Goal: Information Seeking & Learning: Understand process/instructions

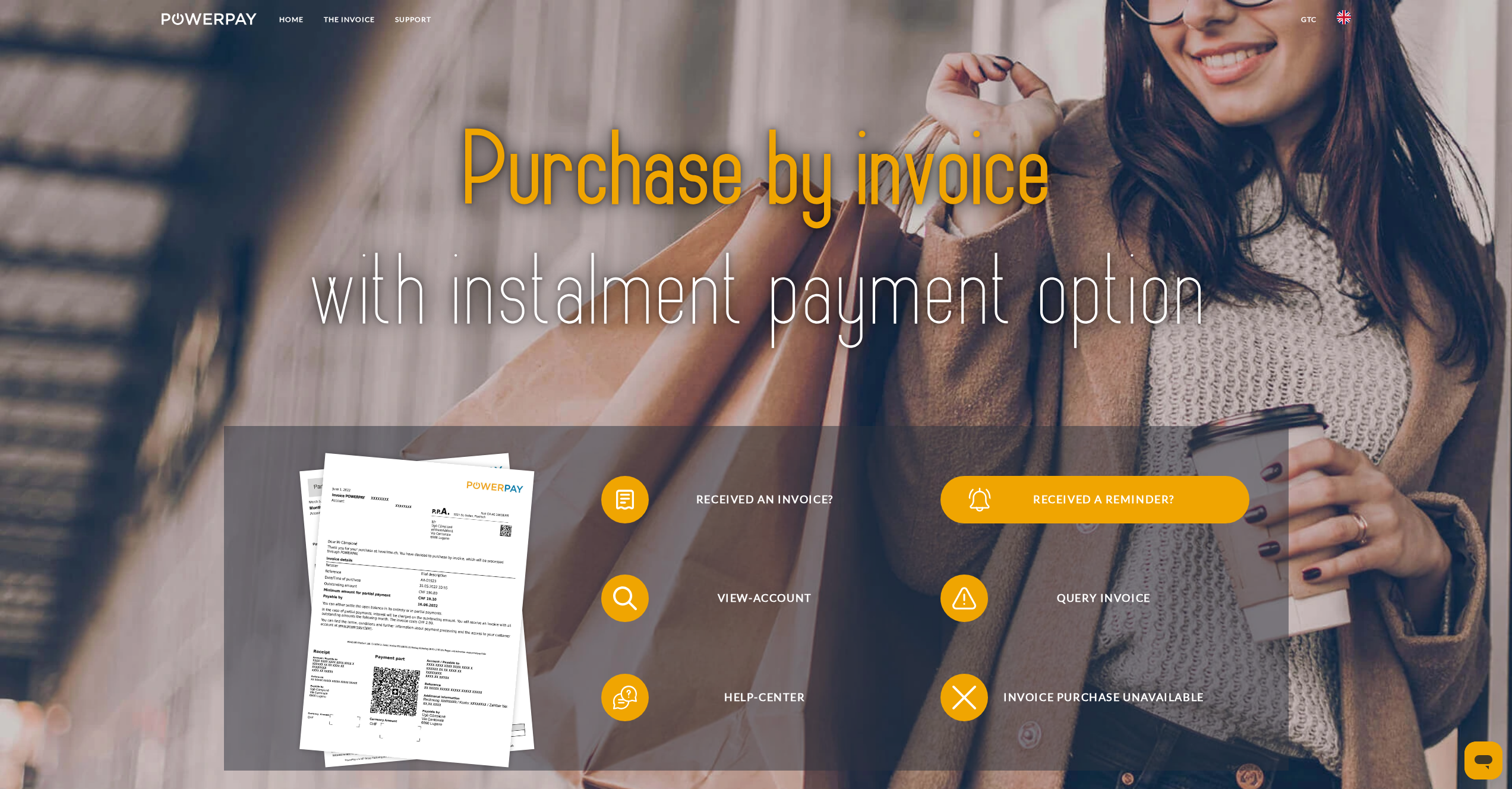
click at [1098, 501] on span "Received a reminder?" at bounding box center [1103, 500] width 291 height 48
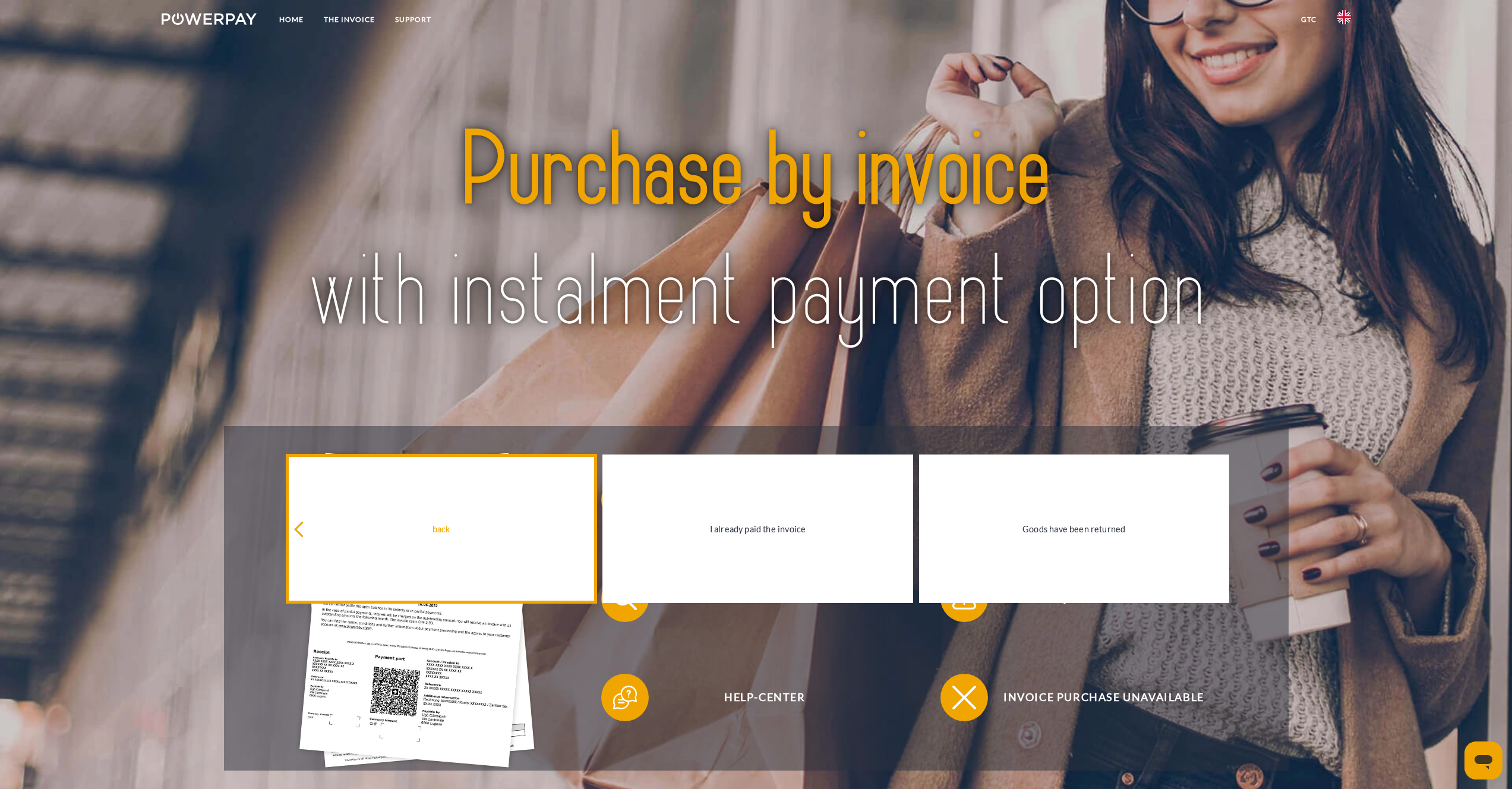
click at [487, 524] on div "back" at bounding box center [441, 529] width 296 height 16
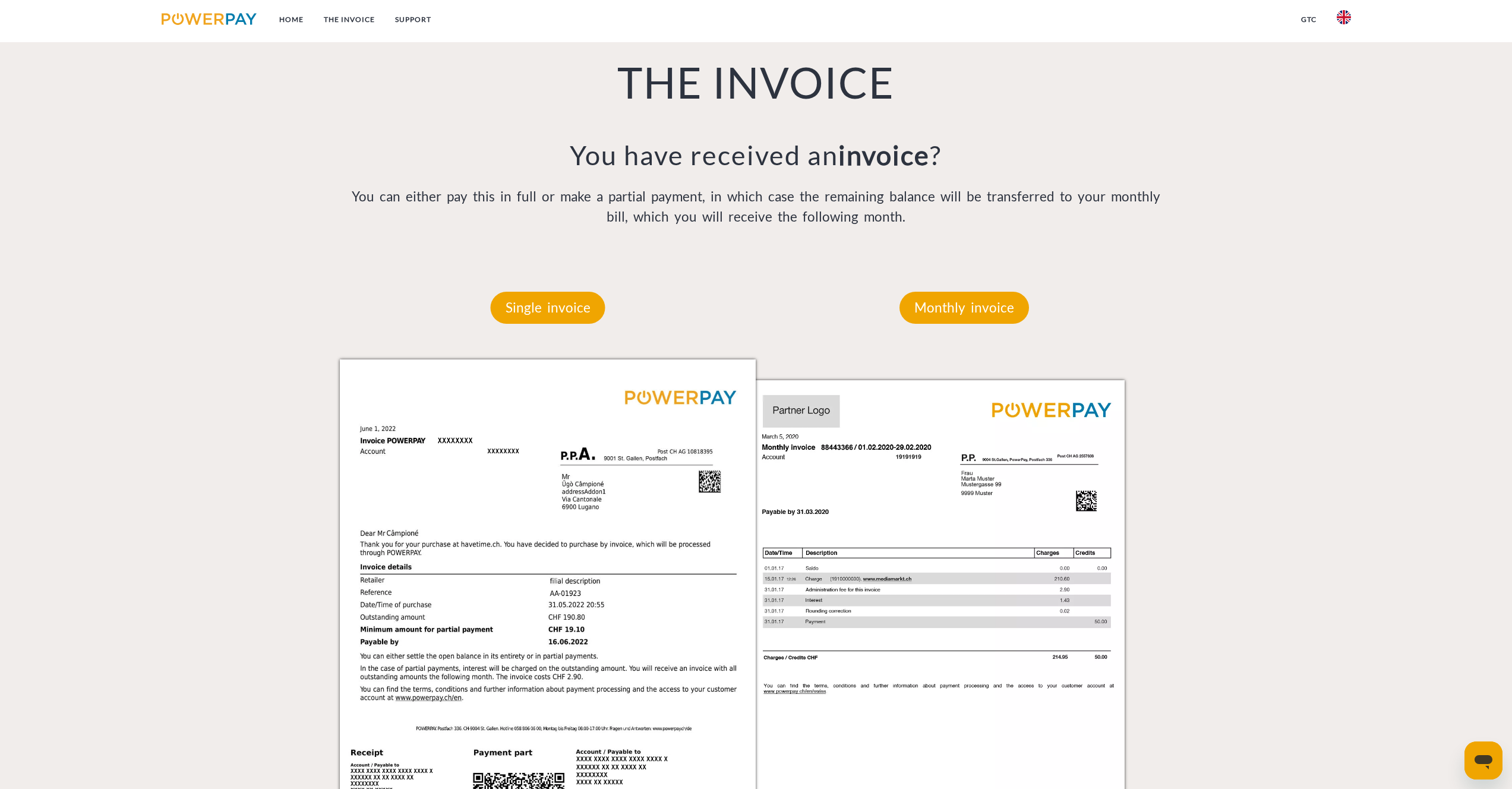
scroll to position [1017, 0]
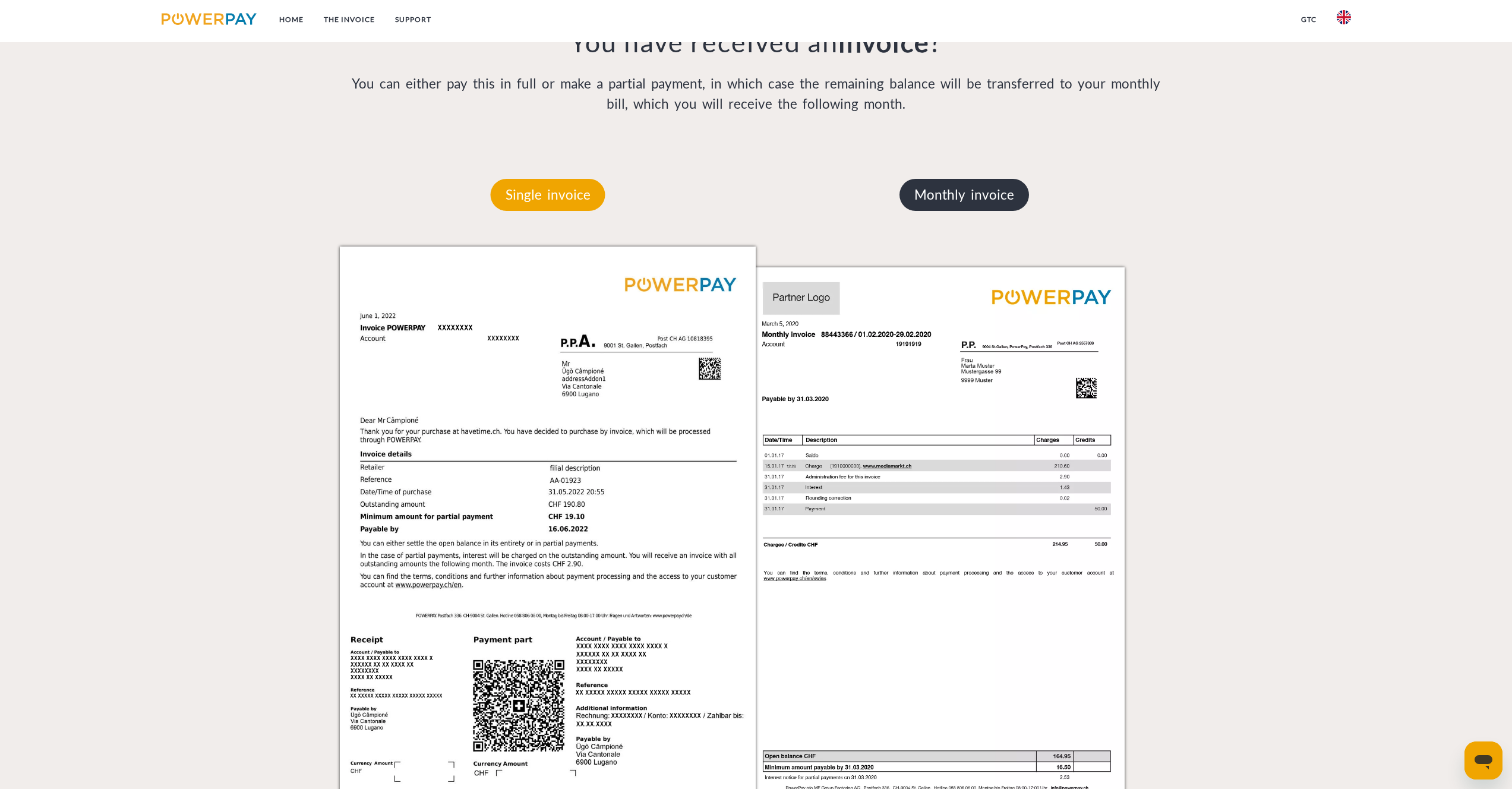
click at [952, 207] on p "Monthly invoice" at bounding box center [964, 194] width 130 height 32
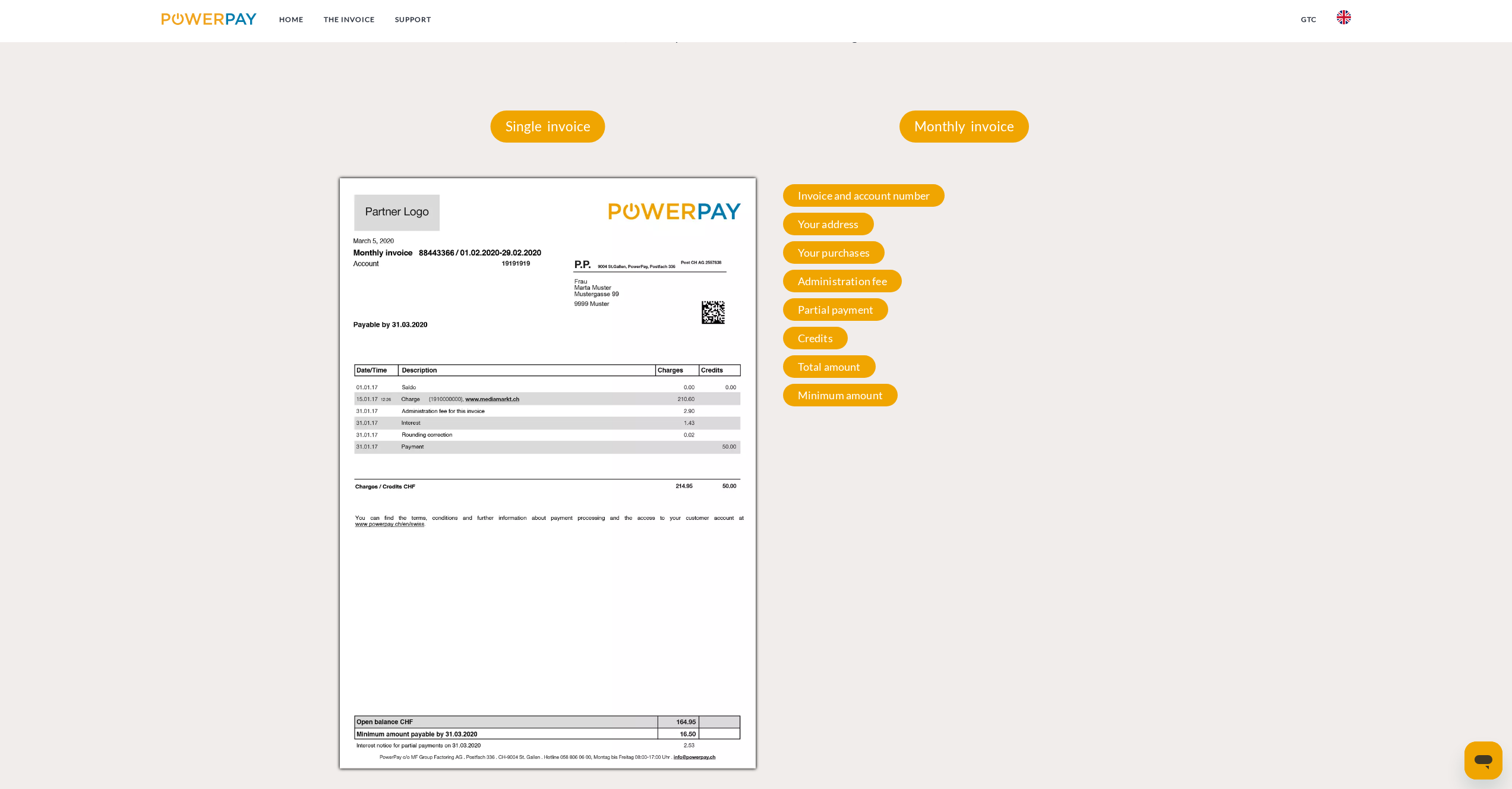
scroll to position [1131, 0]
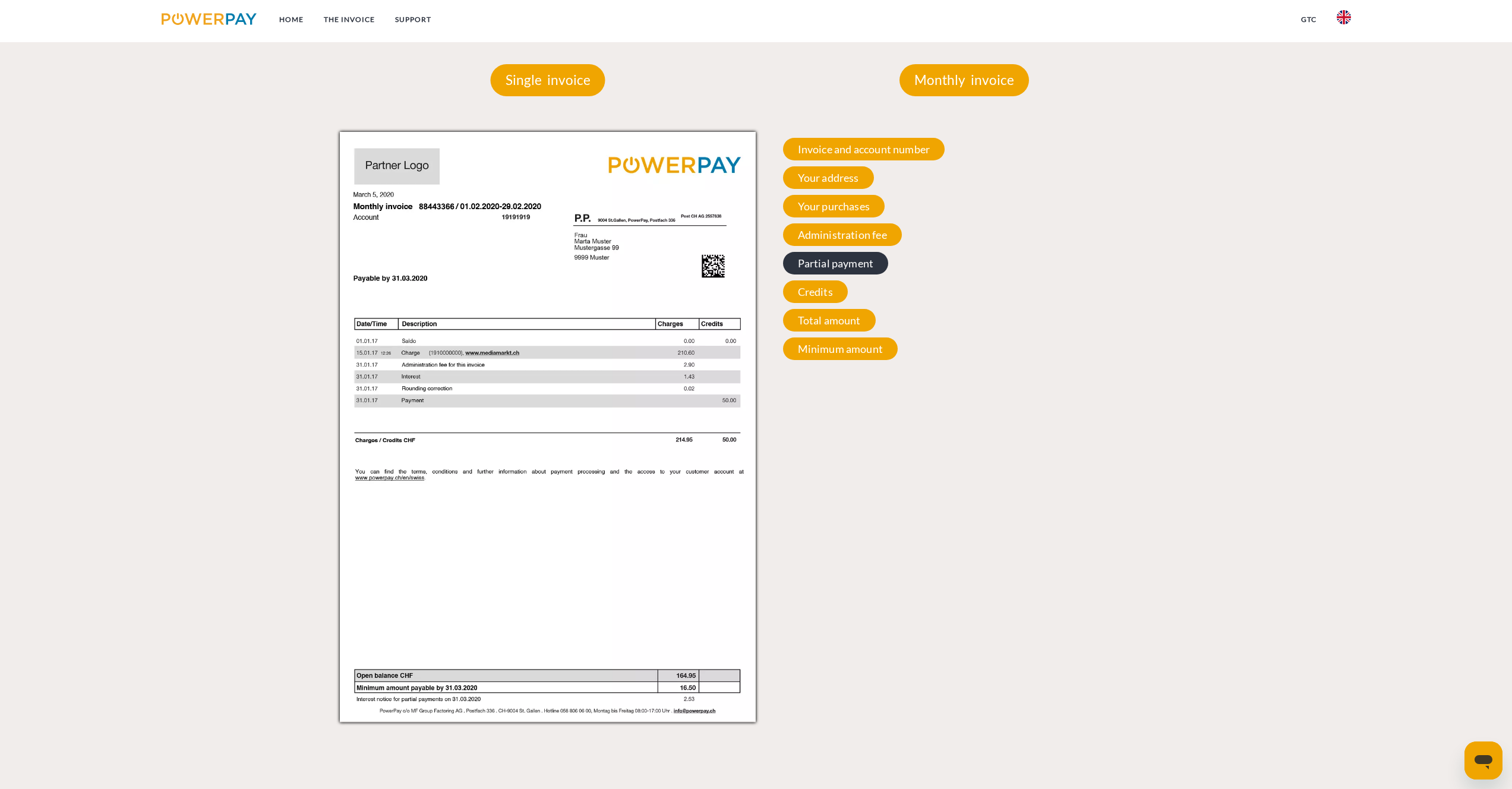
click at [842, 264] on span "Partial payment" at bounding box center [836, 263] width 106 height 23
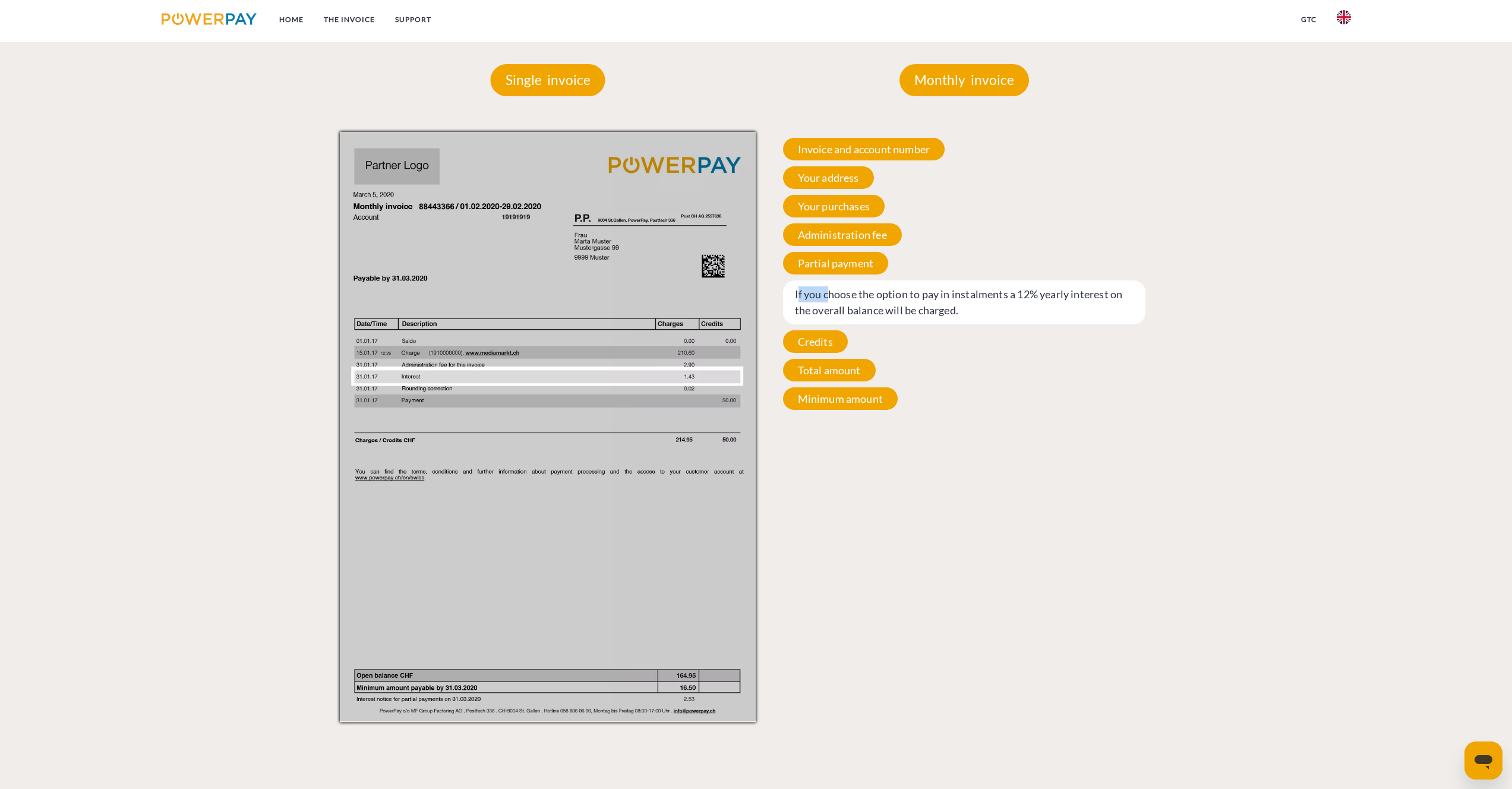
drag, startPoint x: 798, startPoint y: 290, endPoint x: 826, endPoint y: 294, distance: 28.3
click at [826, 294] on span "If you choose the option to pay in instalments a 12% yearly interest on the ove…" at bounding box center [964, 302] width 363 height 44
click at [803, 290] on span "If you choose the option to pay in instalments a 12% yearly interest on the ove…" at bounding box center [964, 302] width 363 height 44
drag, startPoint x: 793, startPoint y: 289, endPoint x: 1003, endPoint y: 319, distance: 212.1
click at [1003, 319] on span "If you choose the option to pay in instalments a 12% yearly interest on the ove…" at bounding box center [964, 302] width 363 height 44
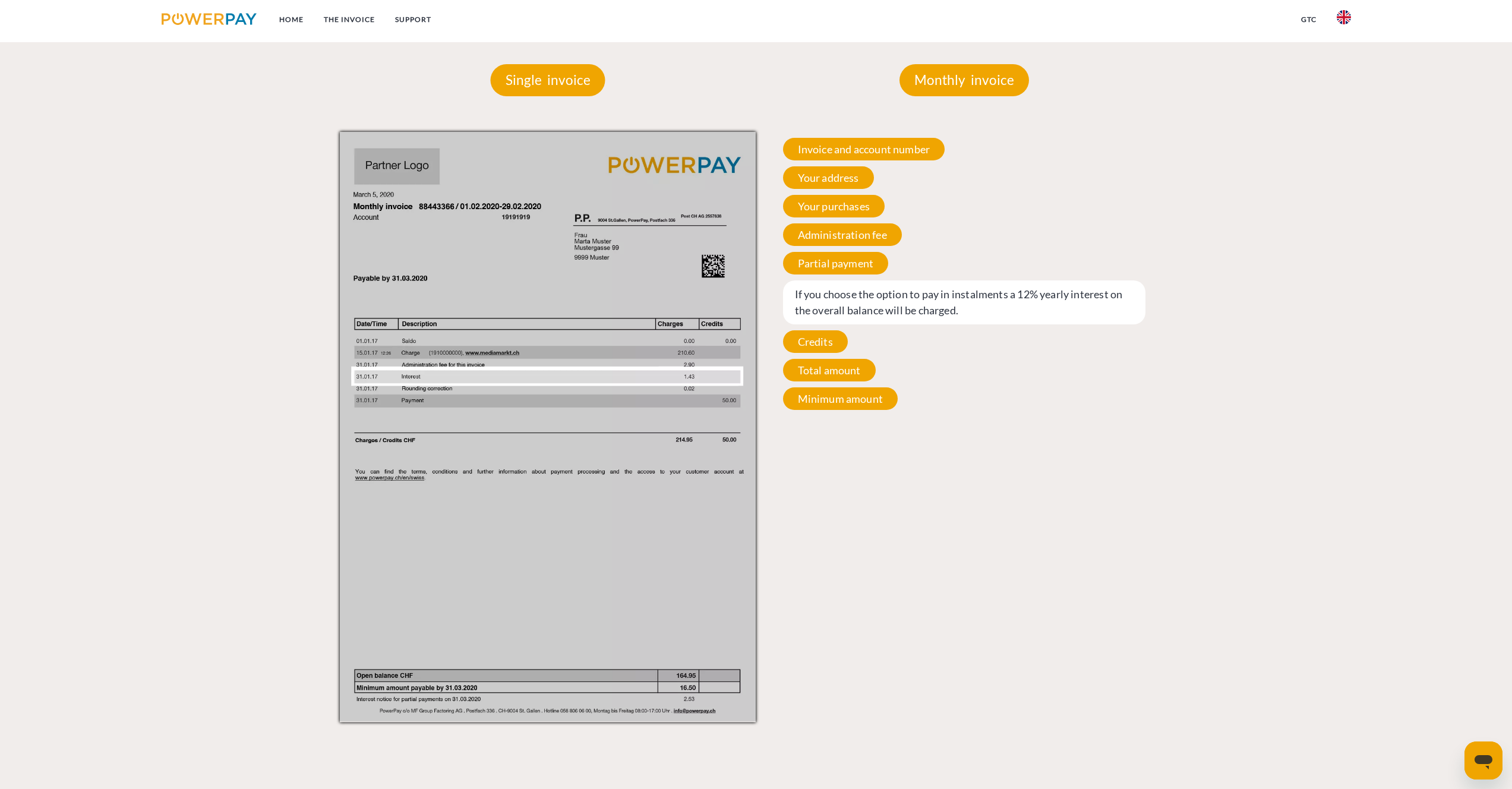
click at [1003, 319] on span "If you choose the option to pay in instalments a 12% yearly interest on the ove…" at bounding box center [964, 302] width 363 height 44
drag, startPoint x: 990, startPoint y: 316, endPoint x: 810, endPoint y: 292, distance: 181.6
click at [809, 292] on span "If you choose the option to pay in instalments a 12% yearly interest on the ove…" at bounding box center [964, 302] width 363 height 44
click at [832, 298] on span "If you choose the option to pay in instalments a 12% yearly interest on the ove…" at bounding box center [964, 302] width 363 height 44
click at [806, 291] on span "If you choose the option to pay in instalments a 12% yearly interest on the ove…" at bounding box center [964, 302] width 363 height 44
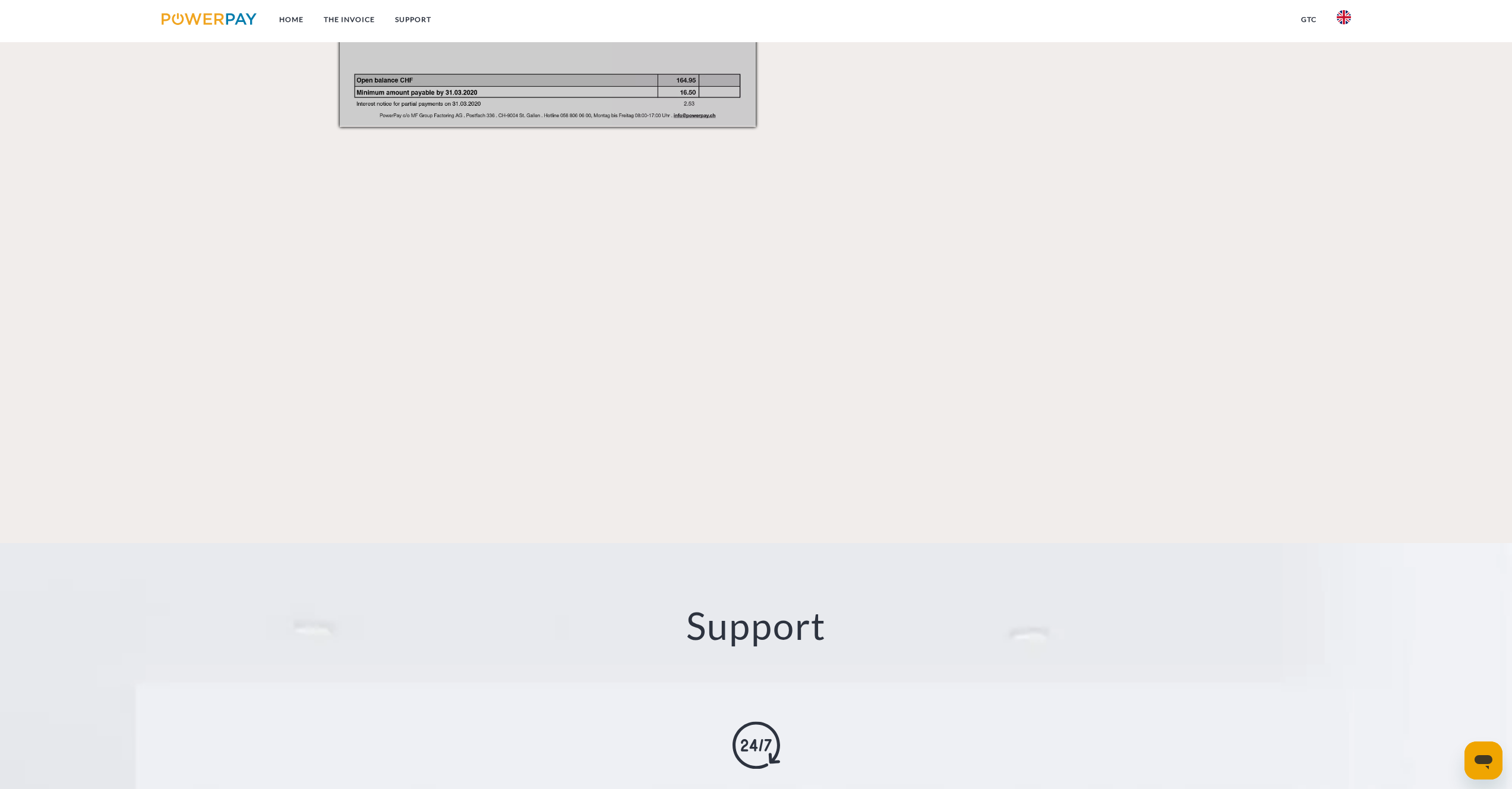
scroll to position [1735, 0]
